Goal: Check status: Check status

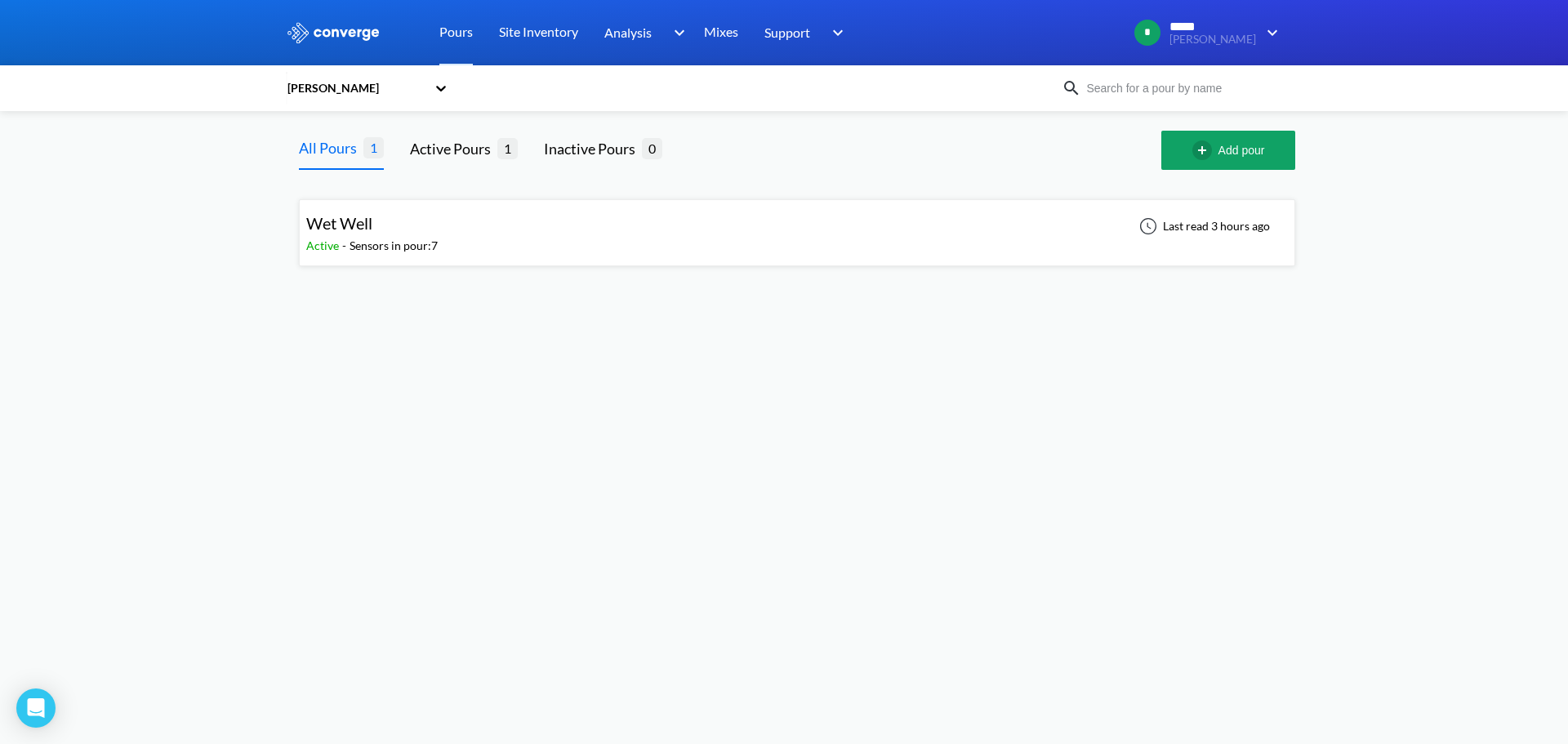
click at [623, 241] on div "Wet Well Active - Sensors in pour: 7 Last read 3 hours ago" at bounding box center [796, 233] width 982 height 52
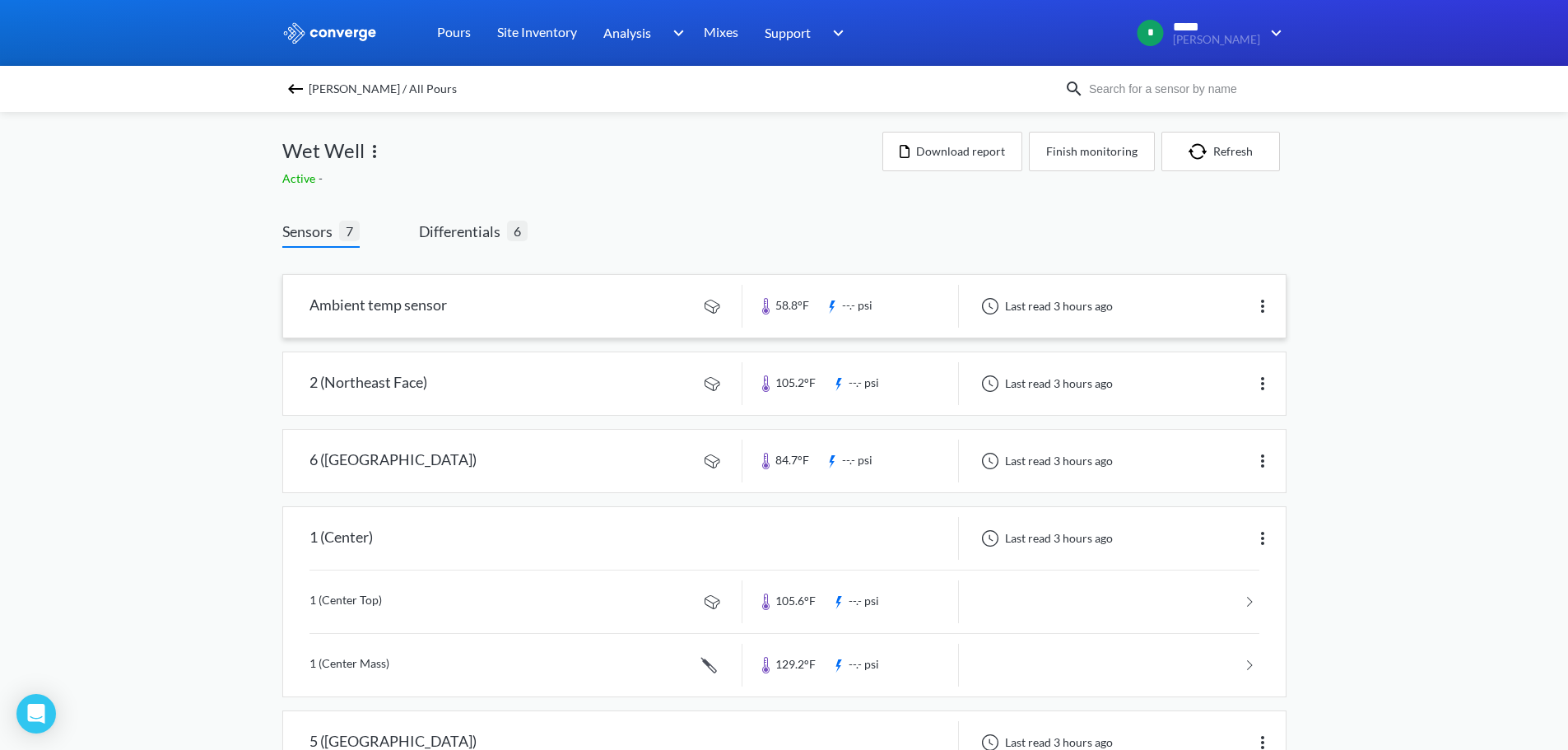
click at [553, 302] on link at bounding box center [784, 306] width 1002 height 63
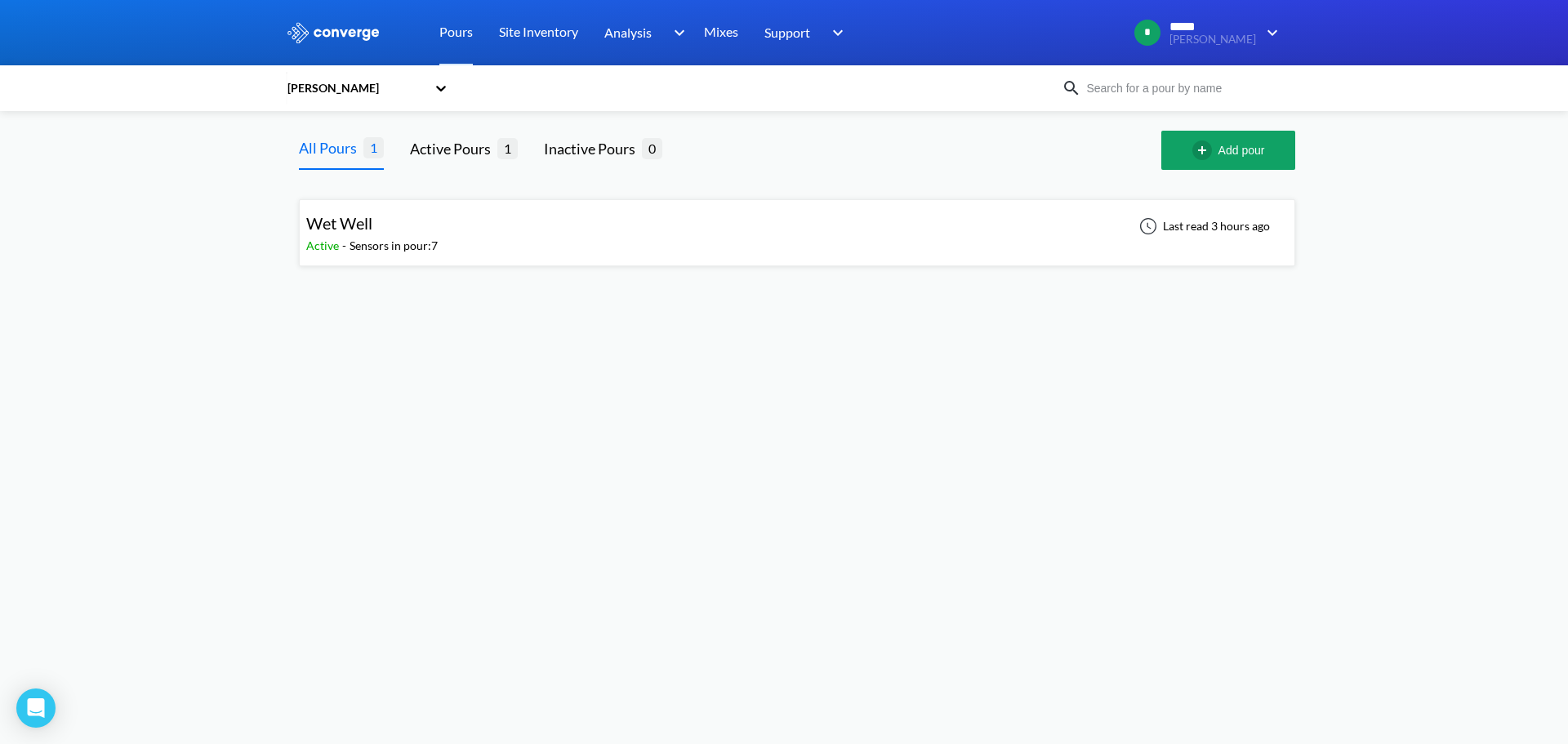
click at [589, 247] on div "Wet Well Active - Sensors in pour: 7 Last read 3 hours ago" at bounding box center [796, 233] width 982 height 52
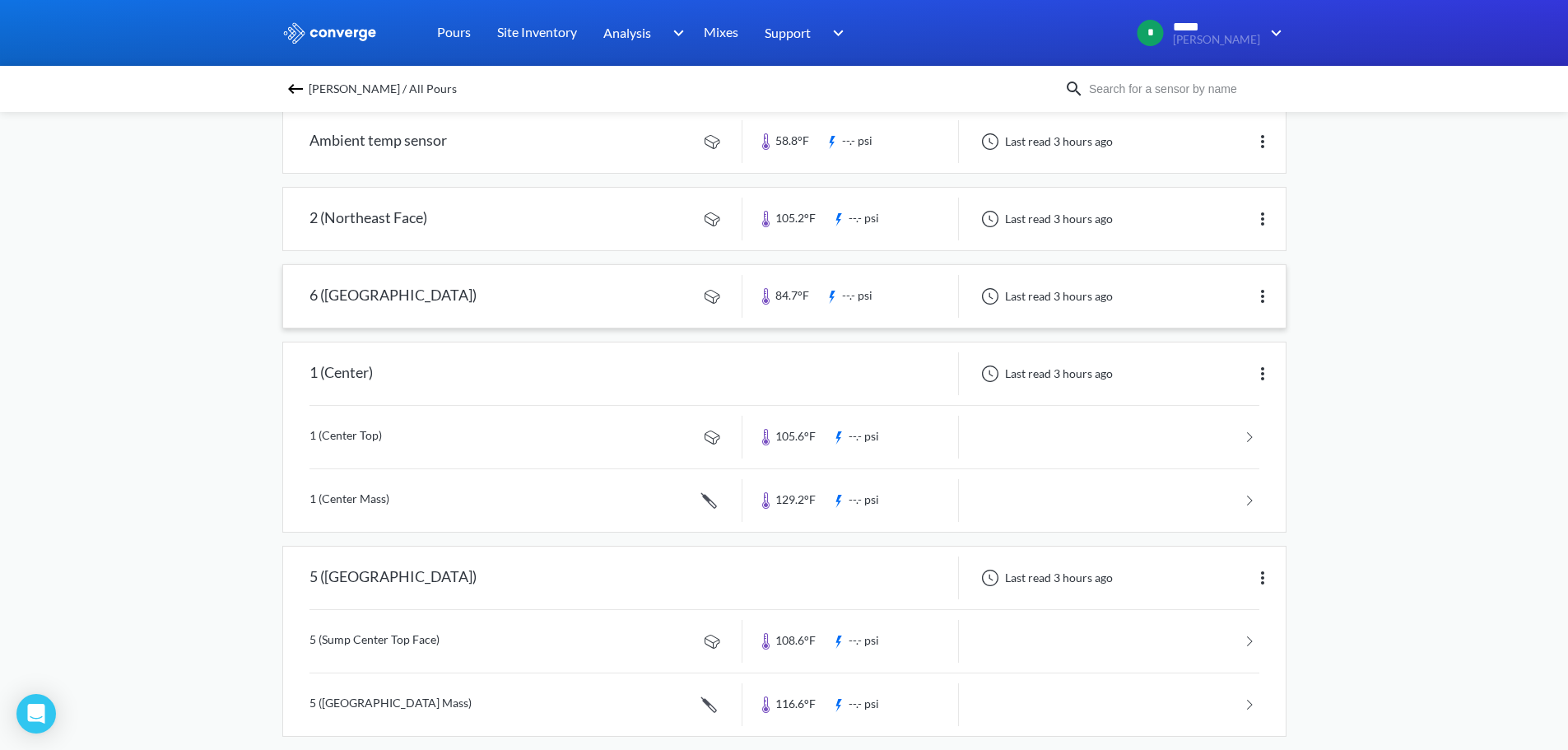
scroll to position [83, 0]
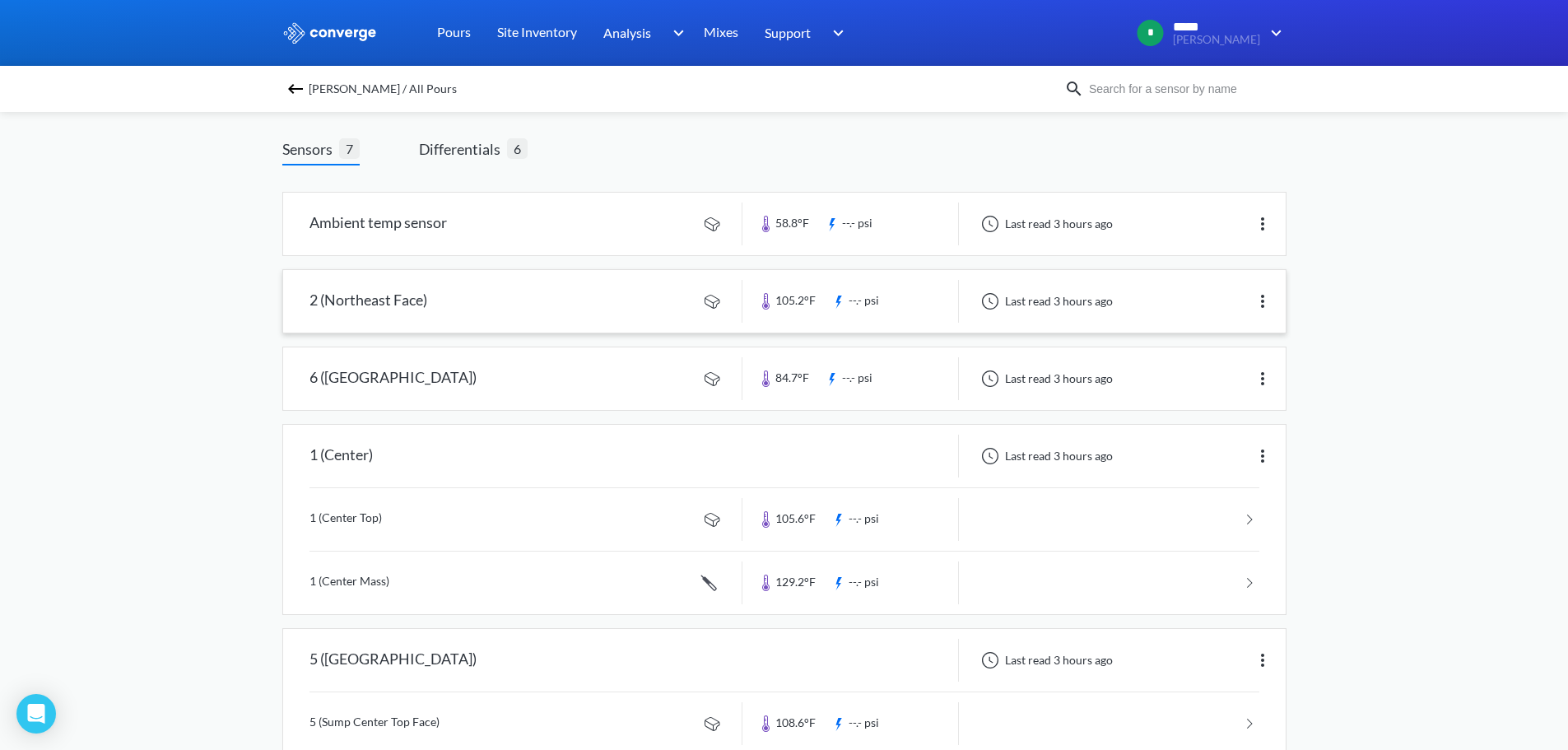
click at [610, 311] on link at bounding box center [784, 301] width 1002 height 63
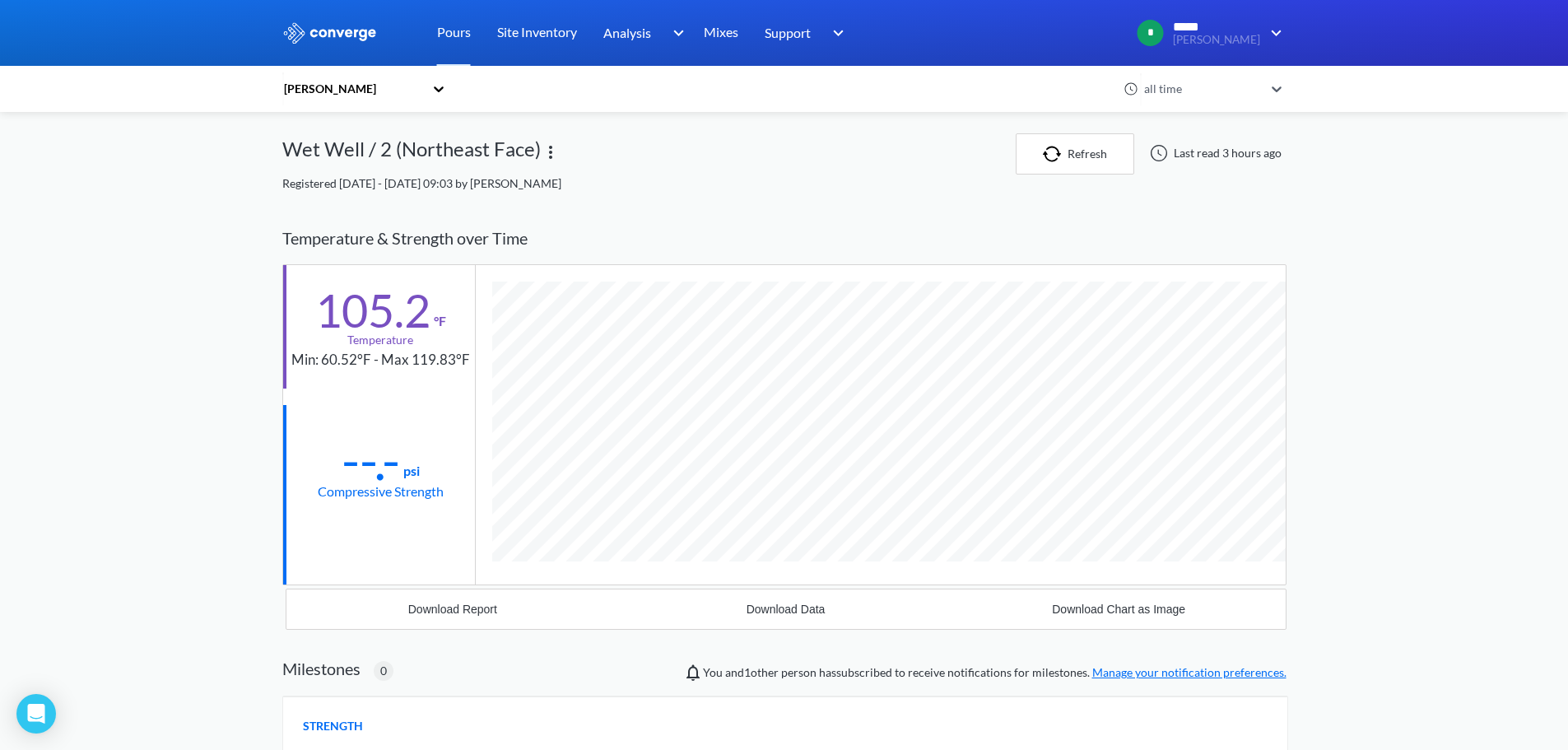
scroll to position [869, 1004]
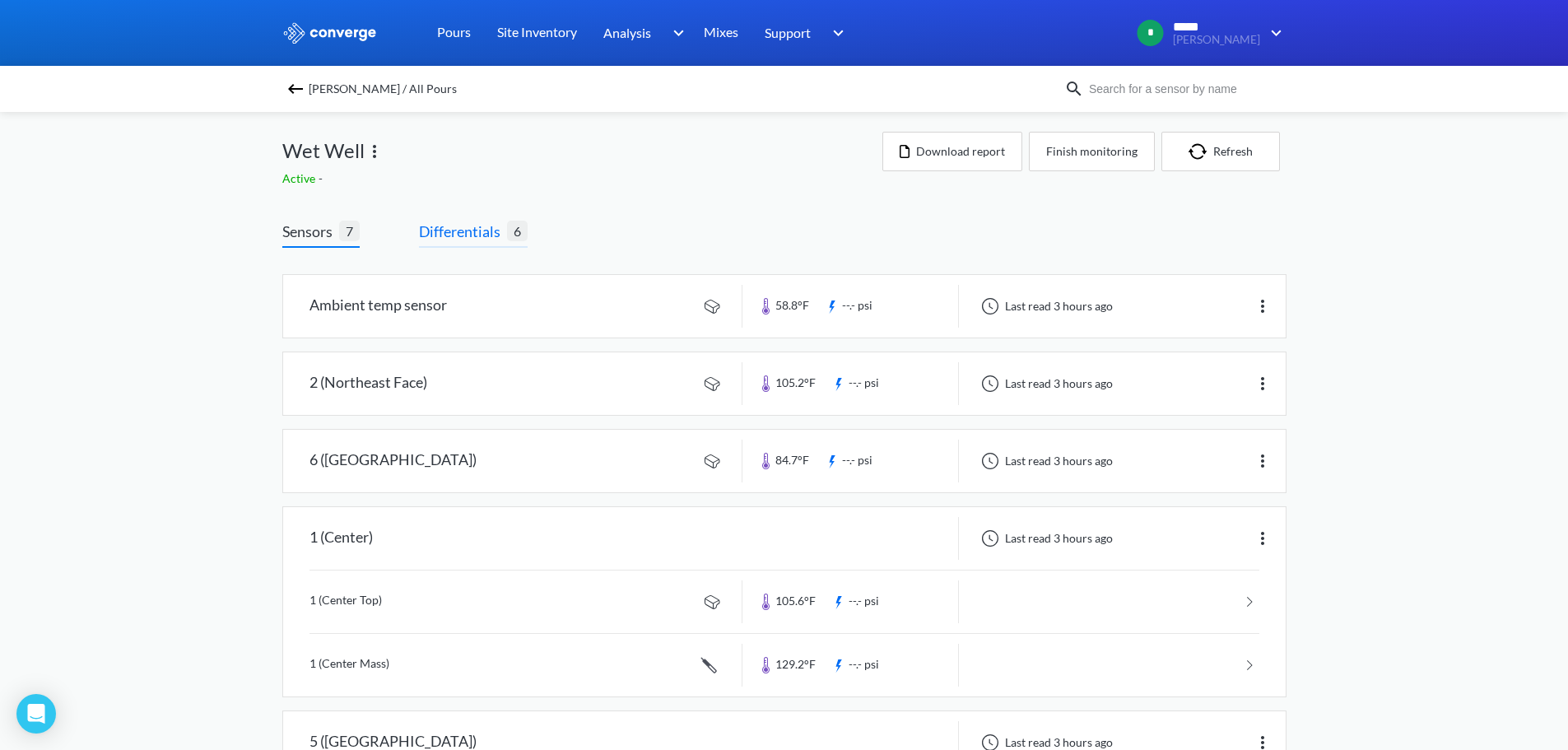
click at [461, 228] on span "Differentials" at bounding box center [463, 231] width 88 height 23
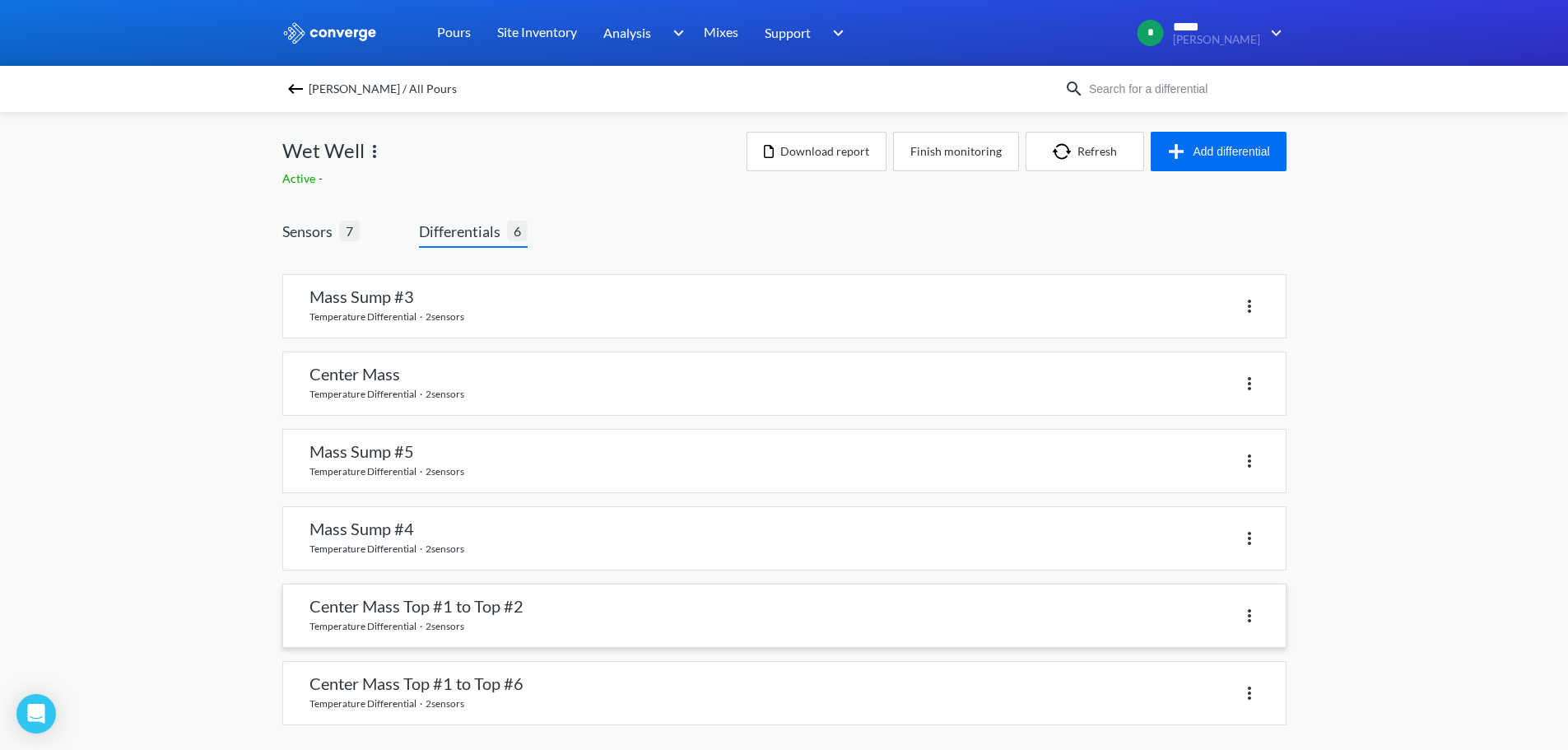
click at [435, 600] on link at bounding box center [784, 616] width 1002 height 63
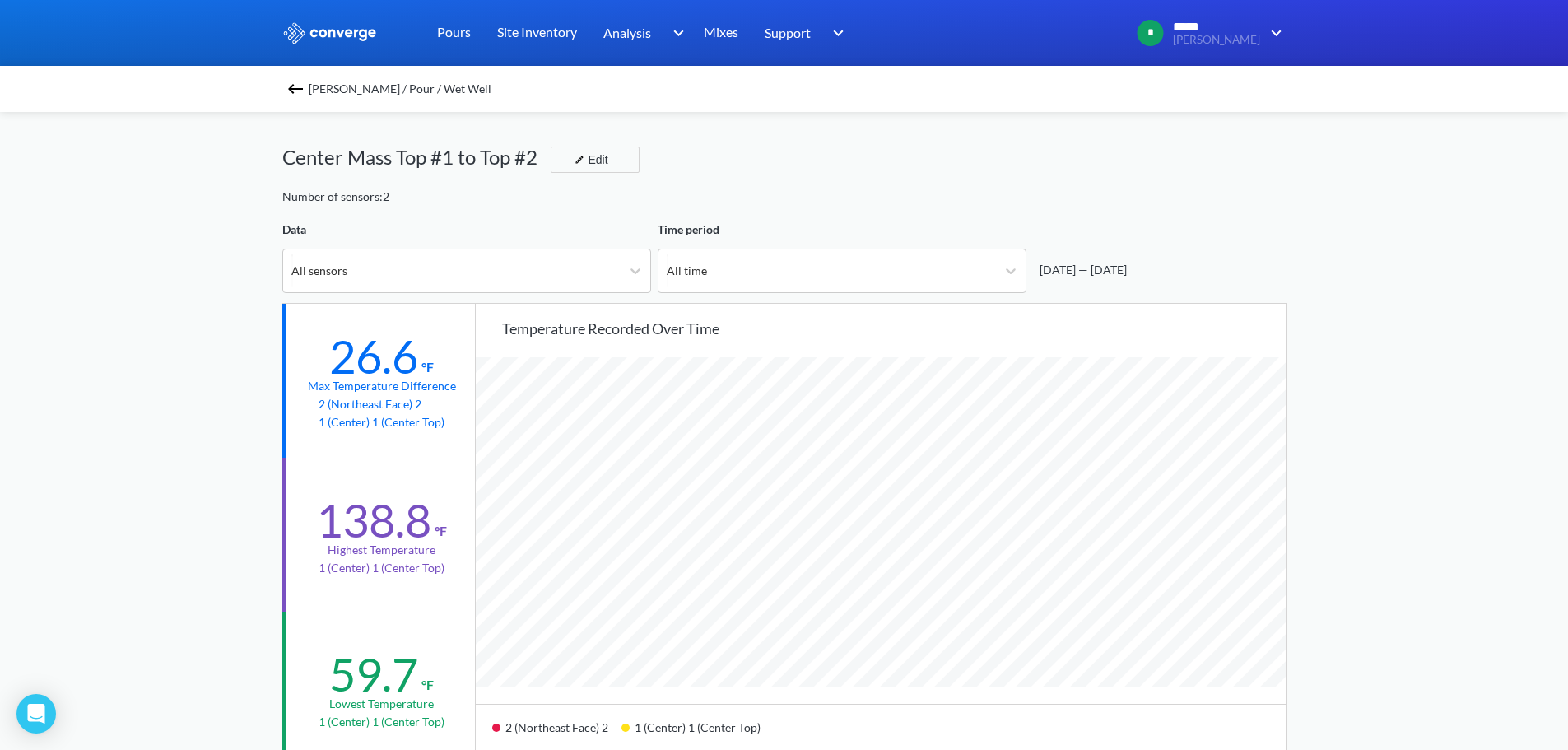
click at [303, 87] on img at bounding box center [295, 88] width 20 height 20
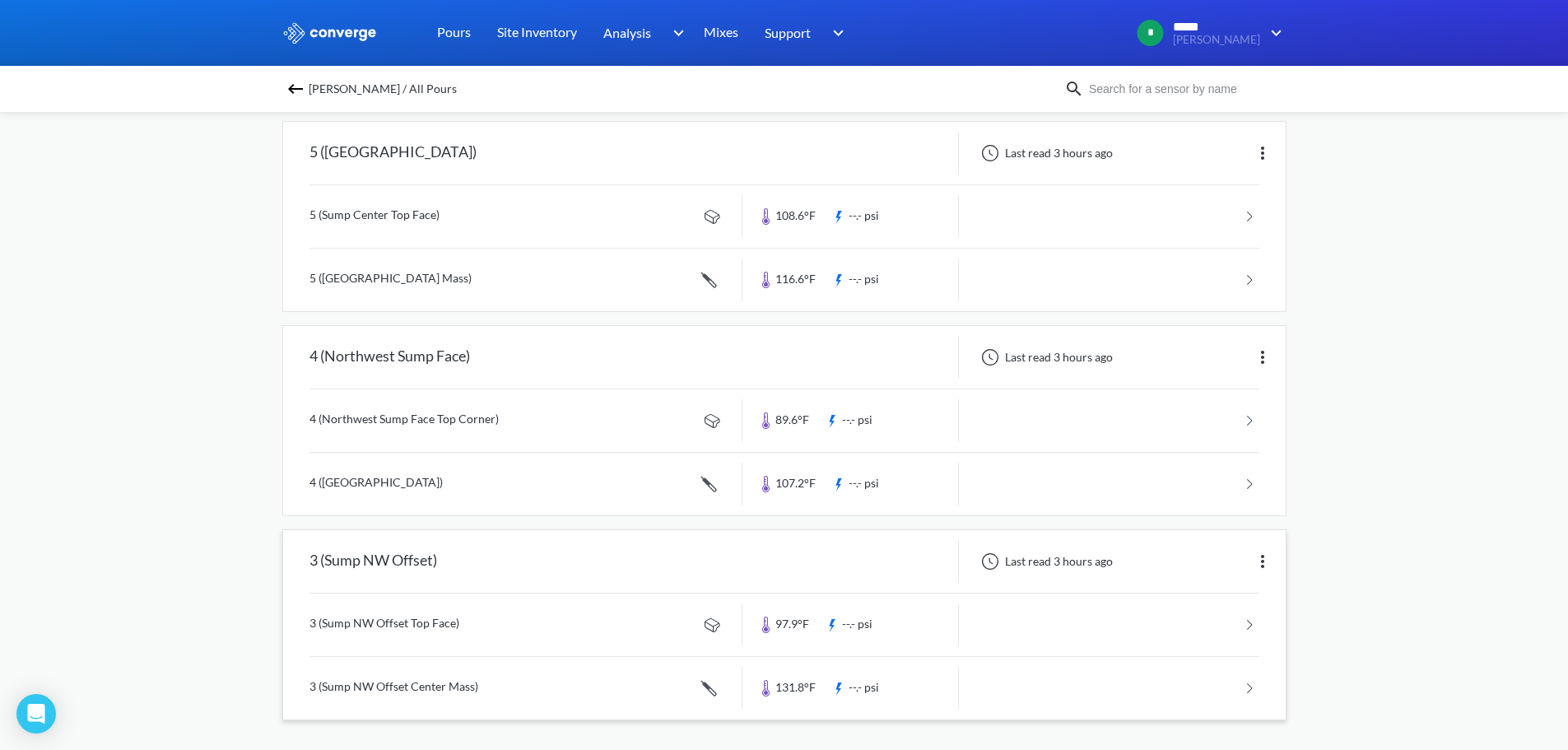
scroll to position [593, 0]
click at [785, 680] on link at bounding box center [784, 685] width 950 height 63
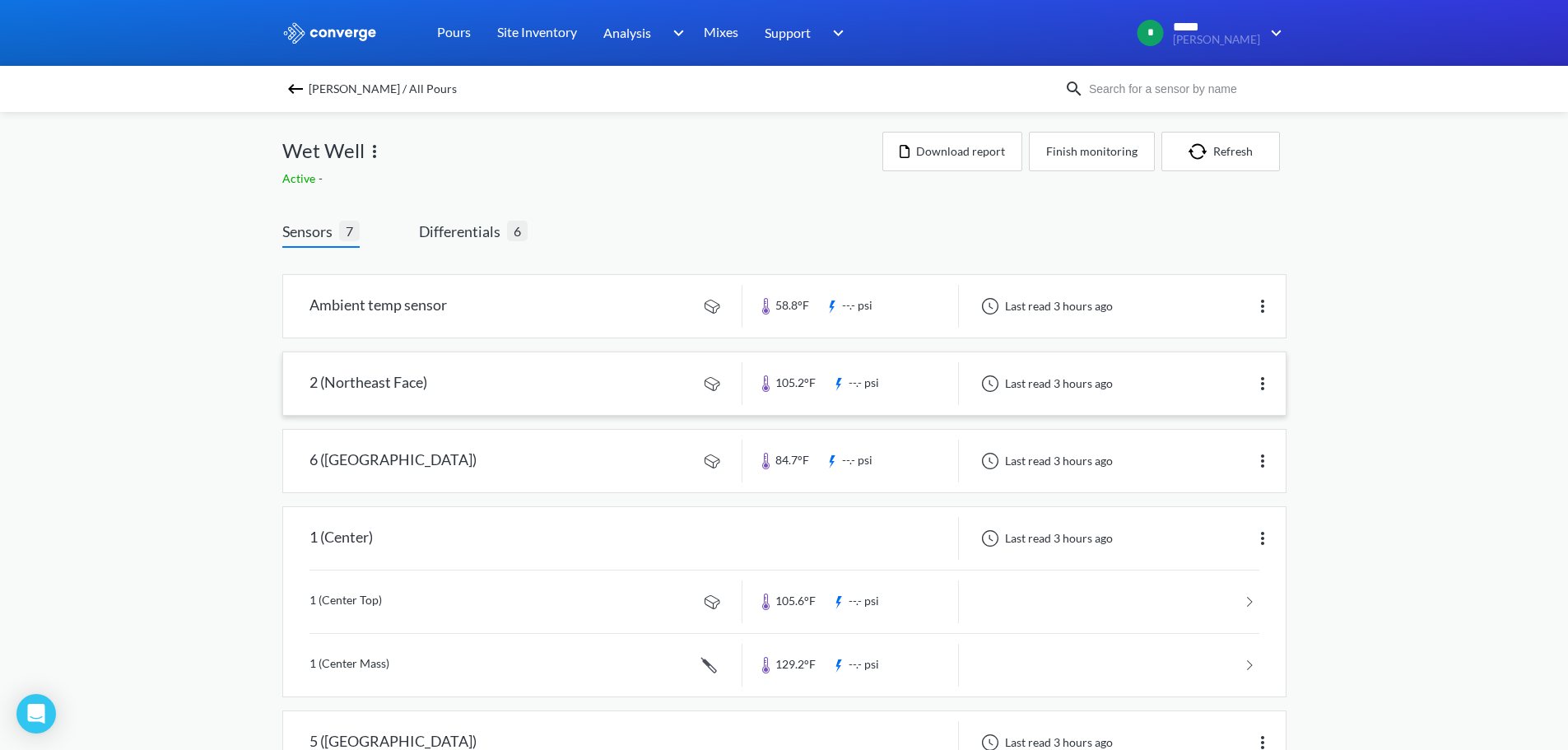
click at [613, 392] on link at bounding box center [784, 383] width 1002 height 63
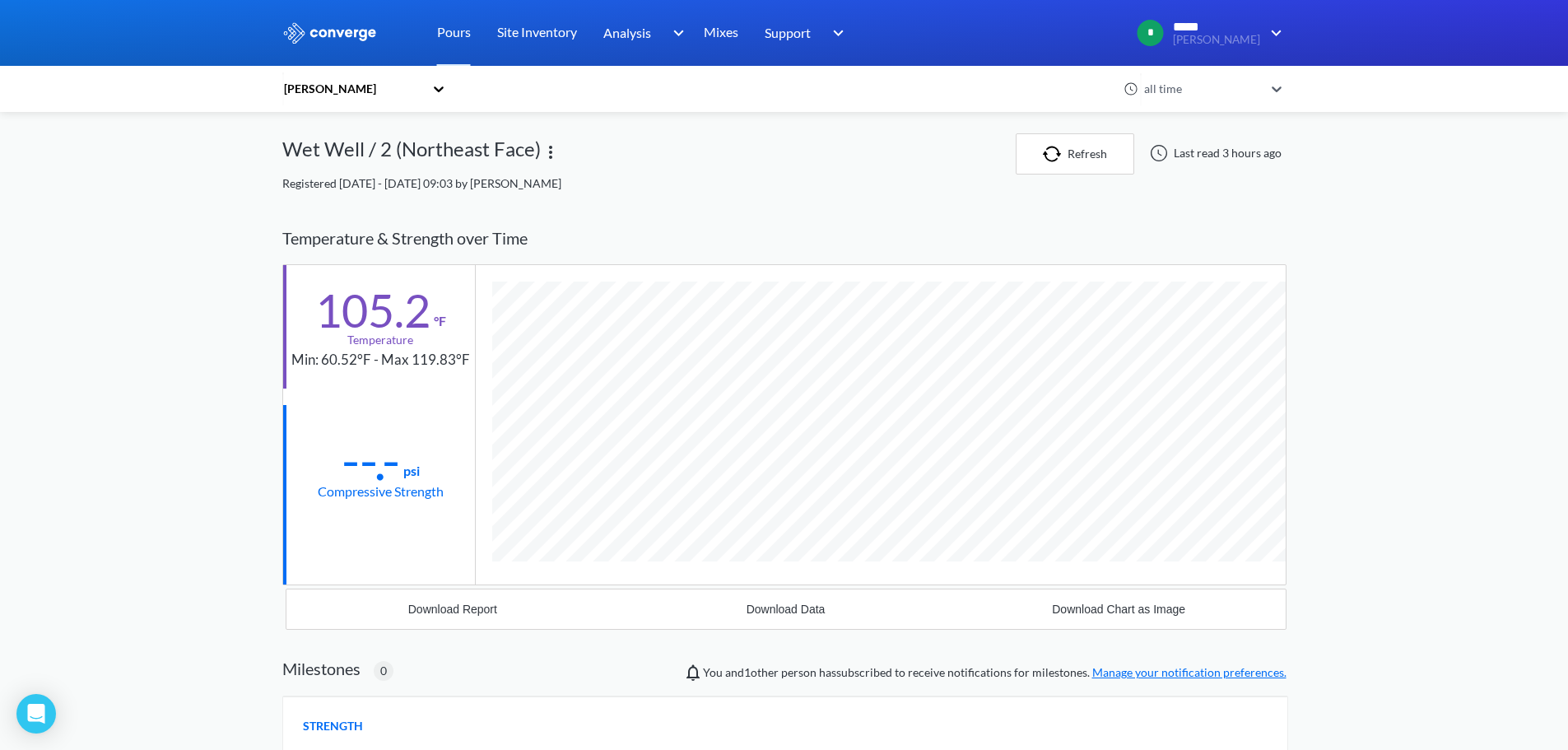
scroll to position [869, 1004]
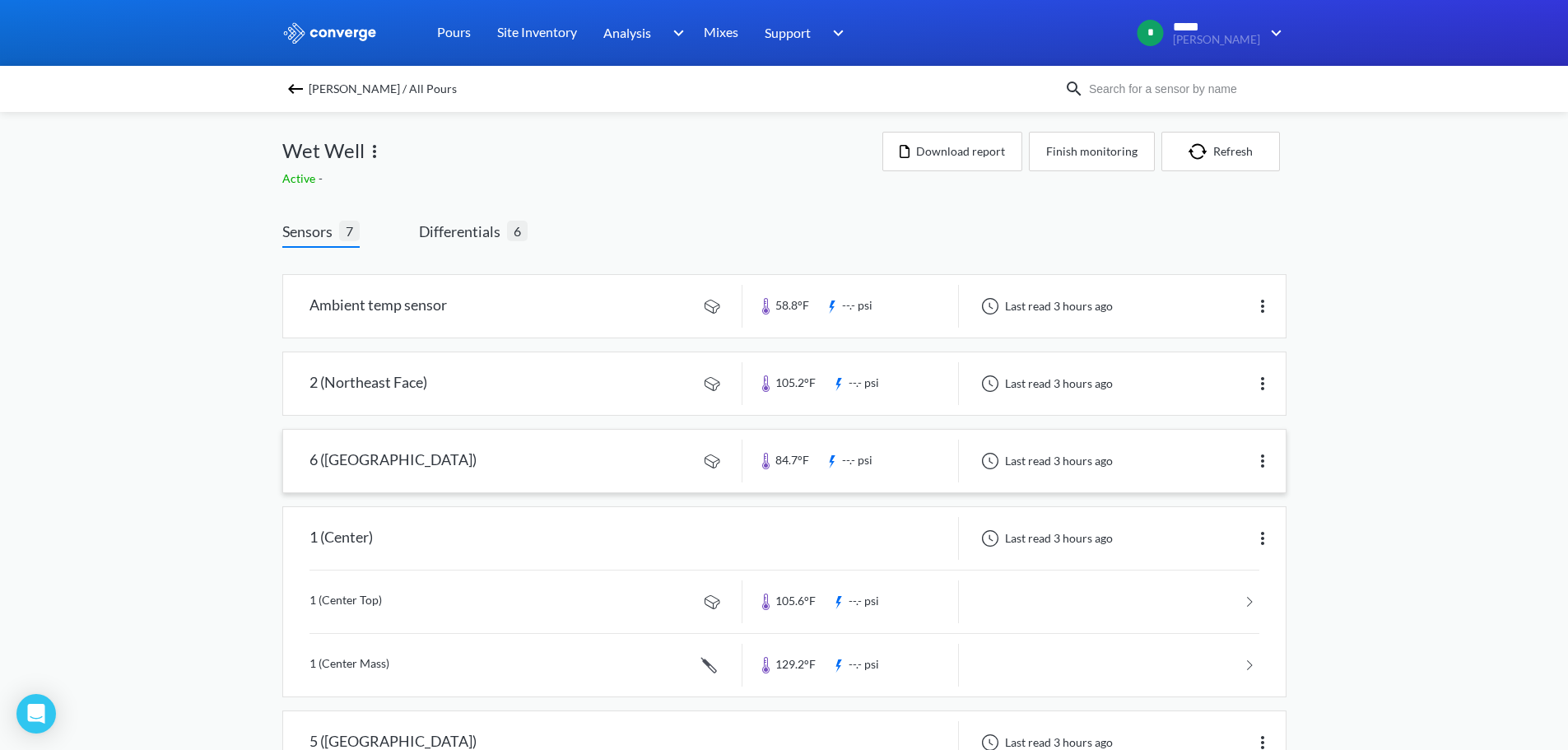
click at [472, 456] on link at bounding box center [784, 461] width 1002 height 63
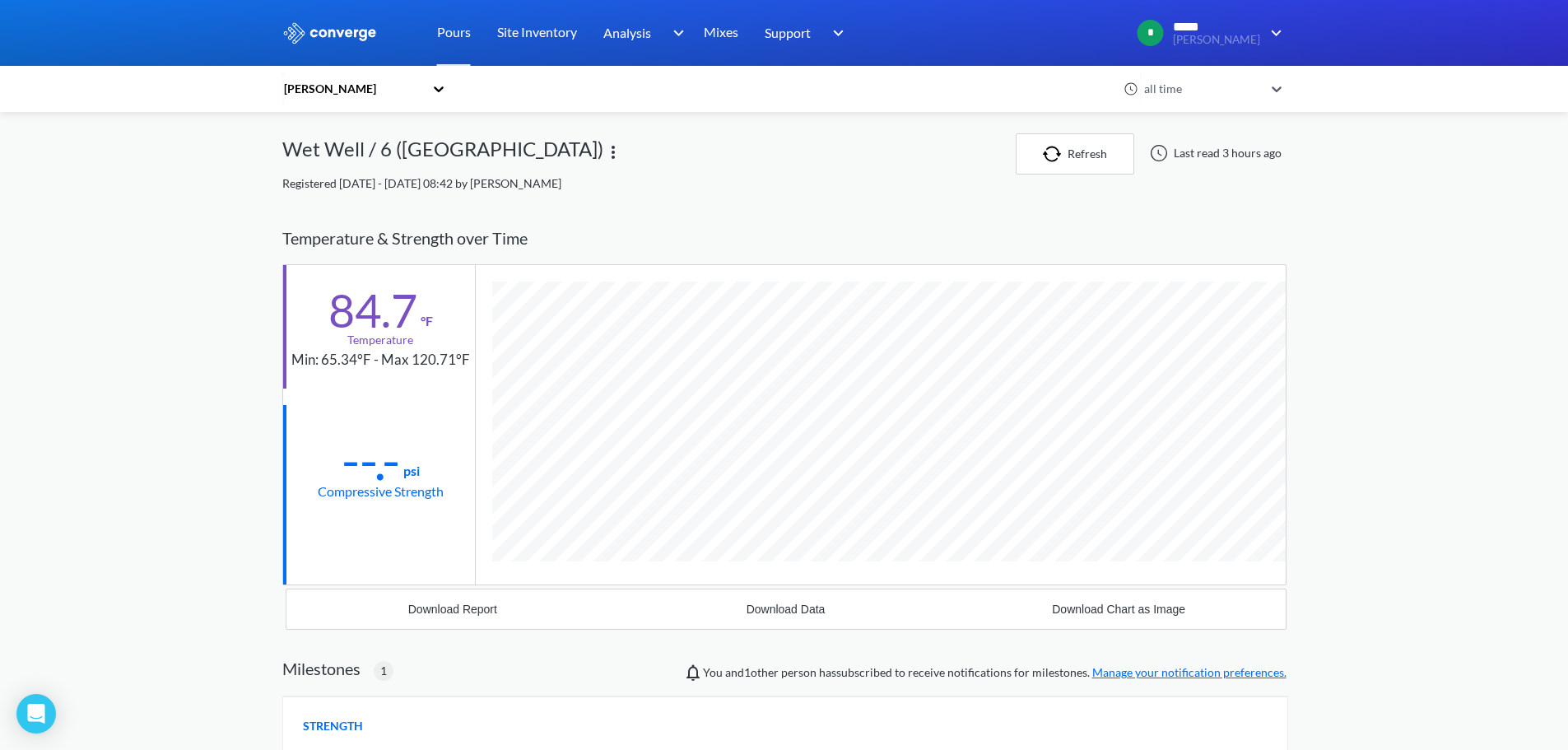
scroll to position [979, 1004]
